Goal: Transaction & Acquisition: Obtain resource

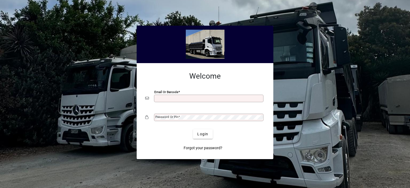
click at [169, 98] on input "Email or Barcode" at bounding box center [209, 98] width 108 height 4
type input "**********"
click at [170, 116] on mat-label "Password or Pin" at bounding box center [166, 117] width 23 height 4
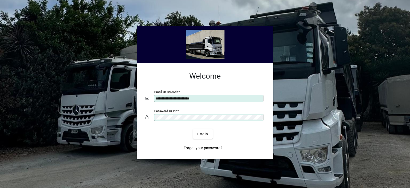
click at [193, 129] on button "Login" at bounding box center [202, 134] width 19 height 10
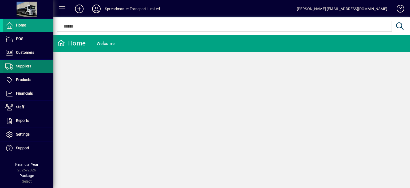
click at [28, 66] on span "Suppliers" at bounding box center [23, 66] width 15 height 4
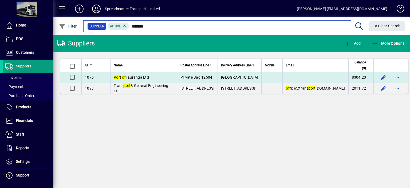
type input "*******"
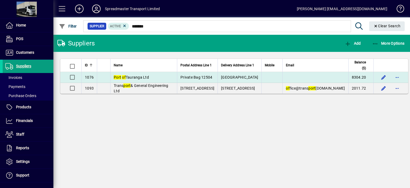
click at [147, 76] on span "Port of Tauranga Ltd" at bounding box center [131, 77] width 35 height 4
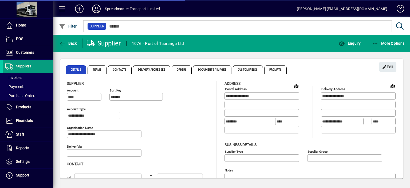
type input "**********"
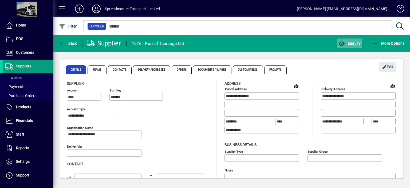
click at [353, 44] on span "Enquiry" at bounding box center [350, 43] width 22 height 4
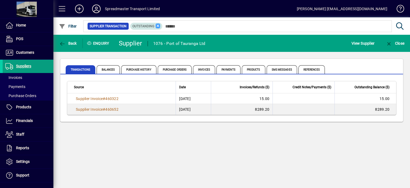
click at [157, 25] on icon at bounding box center [158, 25] width 5 height 5
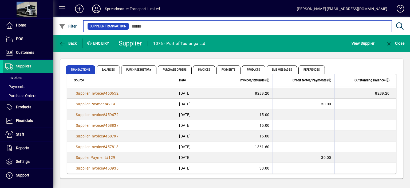
scroll to position [39, 0]
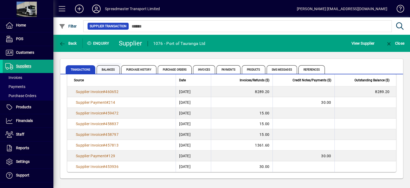
click at [107, 69] on span "Balances" at bounding box center [108, 69] width 23 height 9
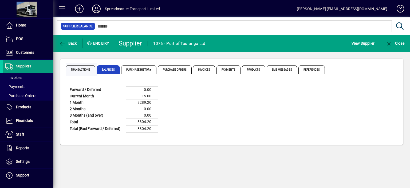
click at [81, 69] on span "Transactions" at bounding box center [81, 69] width 30 height 9
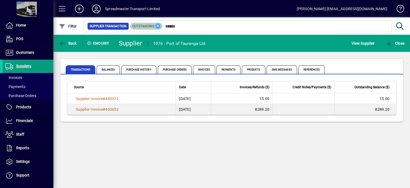
click at [157, 26] on icon at bounding box center [158, 25] width 5 height 5
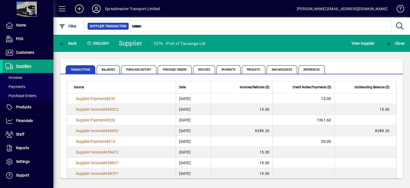
click at [111, 70] on span "Balances" at bounding box center [108, 69] width 23 height 9
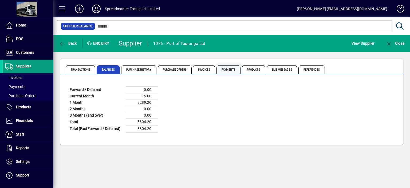
click at [227, 70] on span "Payments" at bounding box center [229, 69] width 24 height 9
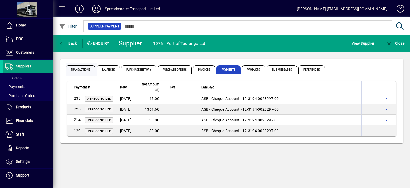
click at [81, 69] on span "Transactions" at bounding box center [81, 69] width 30 height 9
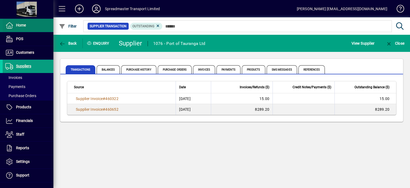
drag, startPoint x: 20, startPoint y: 25, endPoint x: 26, endPoint y: 23, distance: 6.3
click at [20, 25] on span "Home" at bounding box center [21, 25] width 10 height 4
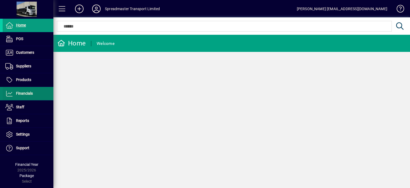
click at [29, 91] on span "Financials" at bounding box center [24, 93] width 17 height 4
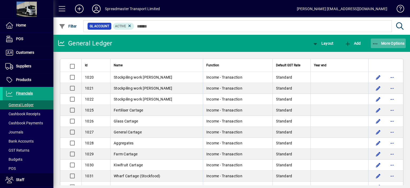
click at [383, 42] on span "More Options" at bounding box center [388, 43] width 33 height 4
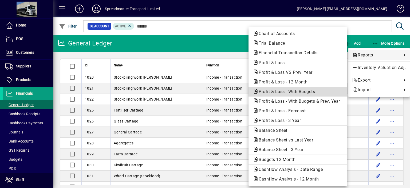
click at [293, 92] on span "Profit & Loss - With Budgets" at bounding box center [285, 91] width 65 height 5
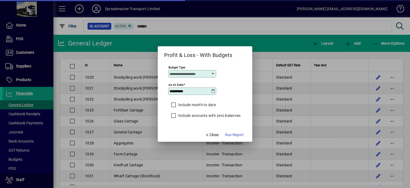
type input "****"
click at [214, 91] on icon at bounding box center [213, 91] width 4 height 4
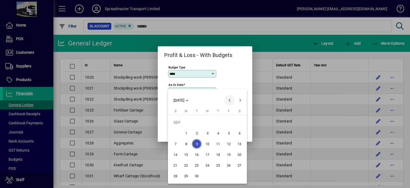
click at [230, 101] on span "Previous month" at bounding box center [229, 100] width 11 height 11
click at [175, 175] on span "31" at bounding box center [176, 176] width 10 height 10
type input "**********"
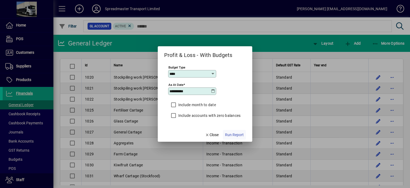
click at [234, 135] on span "Run Report" at bounding box center [234, 135] width 19 height 6
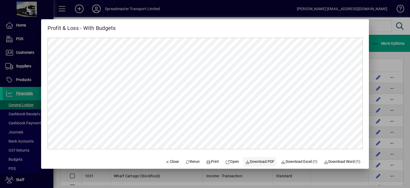
click at [259, 161] on span "Download PDF" at bounding box center [259, 162] width 29 height 6
click at [168, 163] on span "Close" at bounding box center [172, 162] width 14 height 6
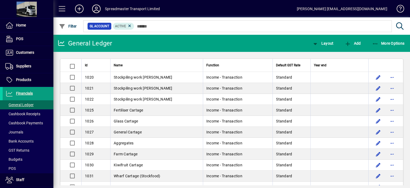
click at [98, 8] on icon at bounding box center [96, 9] width 11 height 9
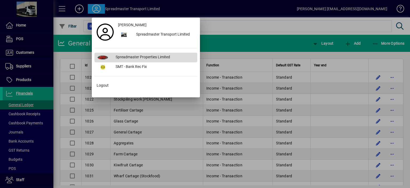
click at [135, 56] on div "Spreadmaster Properties Limited" at bounding box center [154, 58] width 86 height 10
